Goal: Navigation & Orientation: Find specific page/section

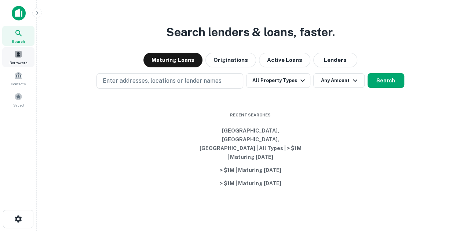
click at [12, 64] on span "Borrowers" at bounding box center [19, 63] width 18 height 6
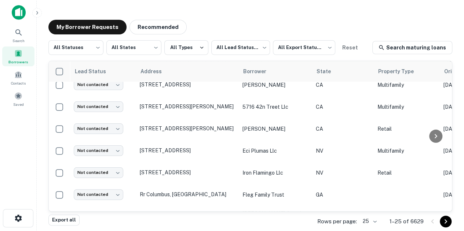
scroll to position [434, 0]
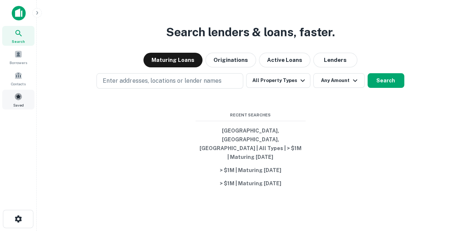
click at [19, 107] on span "Saved" at bounding box center [18, 105] width 11 height 6
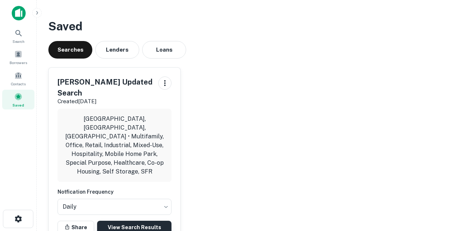
click at [149, 221] on link "View Search Results" at bounding box center [134, 227] width 74 height 13
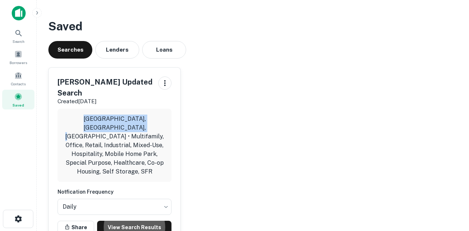
click at [228, 99] on div "Dean's Updated Search Created Jul 23rd, 2025 Chicago, IL, USA • Multifamily, Of…" at bounding box center [250, 153] width 415 height 182
